Goal: Information Seeking & Learning: Learn about a topic

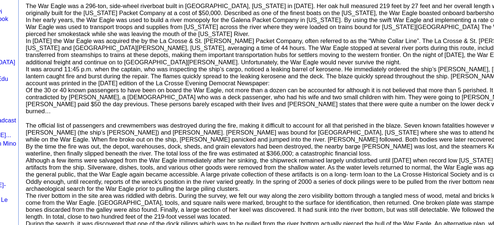
scroll to position [116, 0]
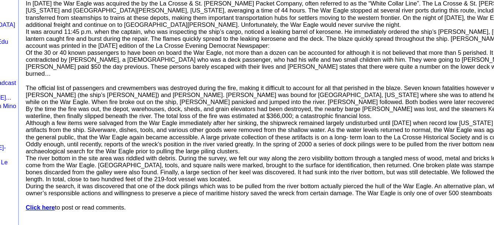
scroll to position [145, 0]
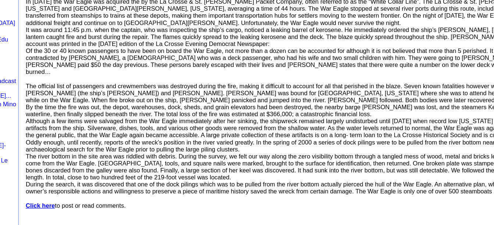
click at [379, 155] on font "An article about North American underwater archaeology and shipwrecks would not…" at bounding box center [426, 97] width 608 height 210
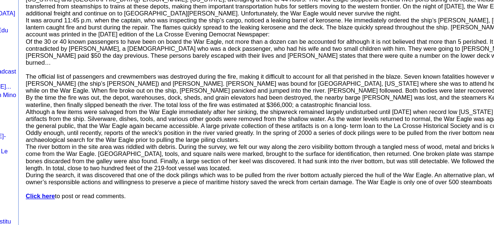
scroll to position [154, 0]
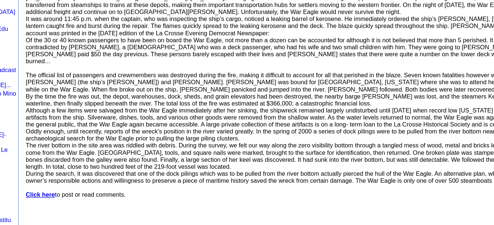
click at [373, 161] on font "An article about North American underwater archaeology and shipwrecks would not…" at bounding box center [426, 88] width 608 height 210
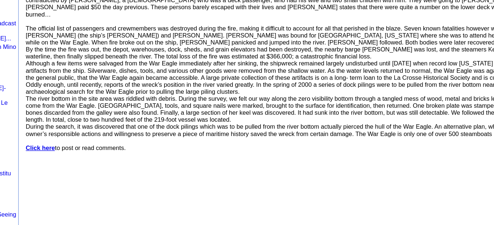
scroll to position [192, 0]
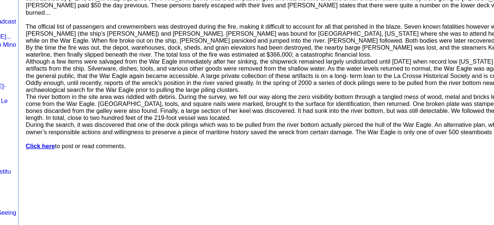
click at [383, 142] on font "An article about North American underwater archaeology and shipwrecks would not…" at bounding box center [426, 50] width 608 height 210
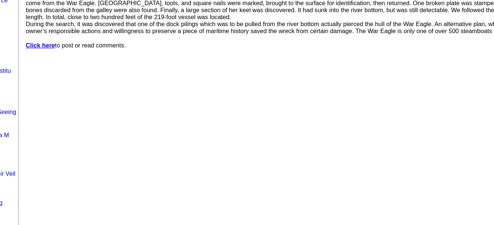
scroll to position [272, 0]
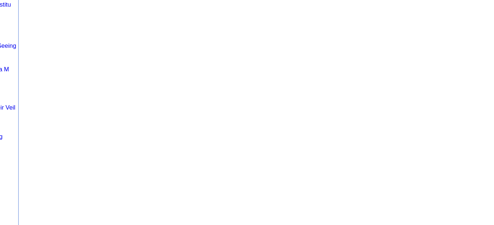
scroll to position [324, 0]
click at [346, 148] on td "Top 78 History Articles : 1 , 2 , 3 , 4 , 5 , 6 , 7 , 8 , 9 , 10 , 11 , 12 , 13…" at bounding box center [427, 39] width 612 height 606
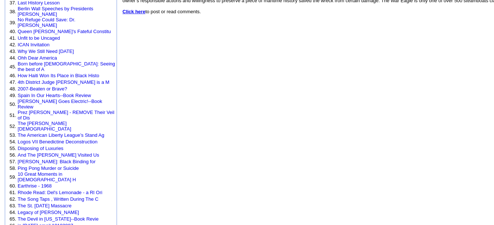
scroll to position [344, 0]
